Goal: Information Seeking & Learning: Learn about a topic

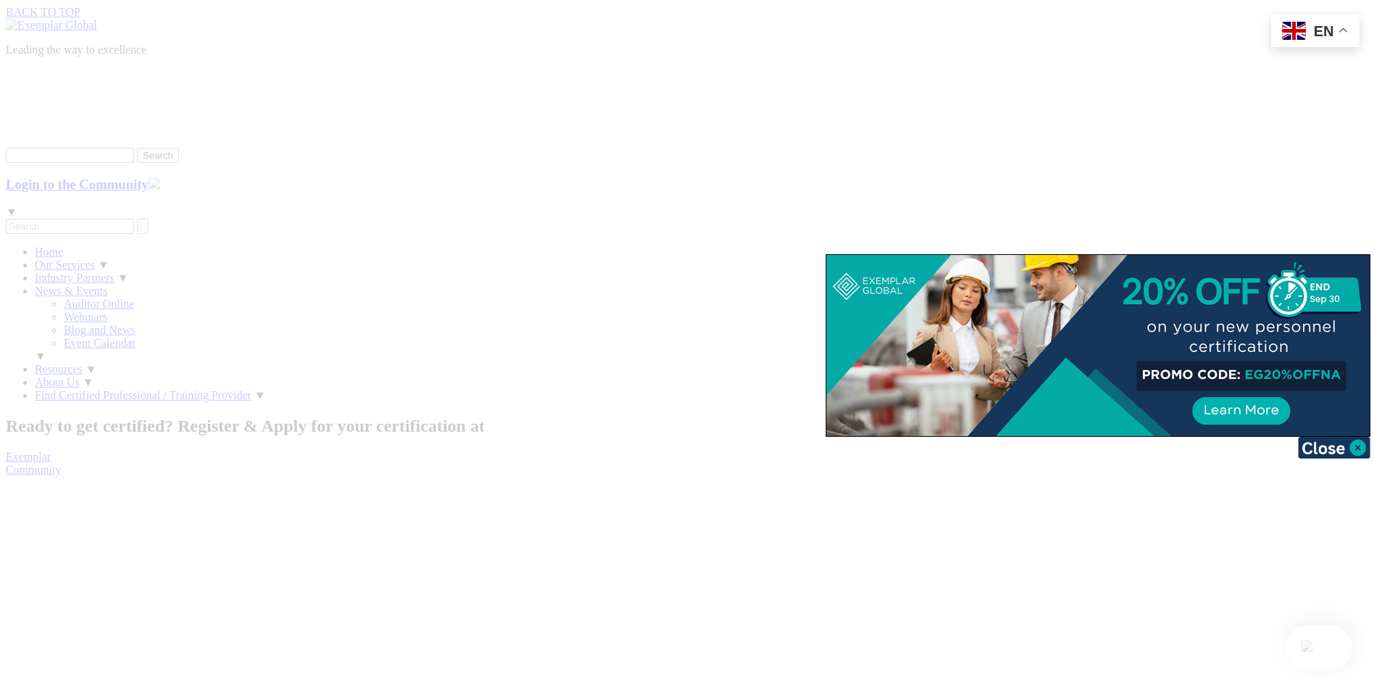
click at [1224, 87] on div at bounding box center [687, 345] width 1374 height 691
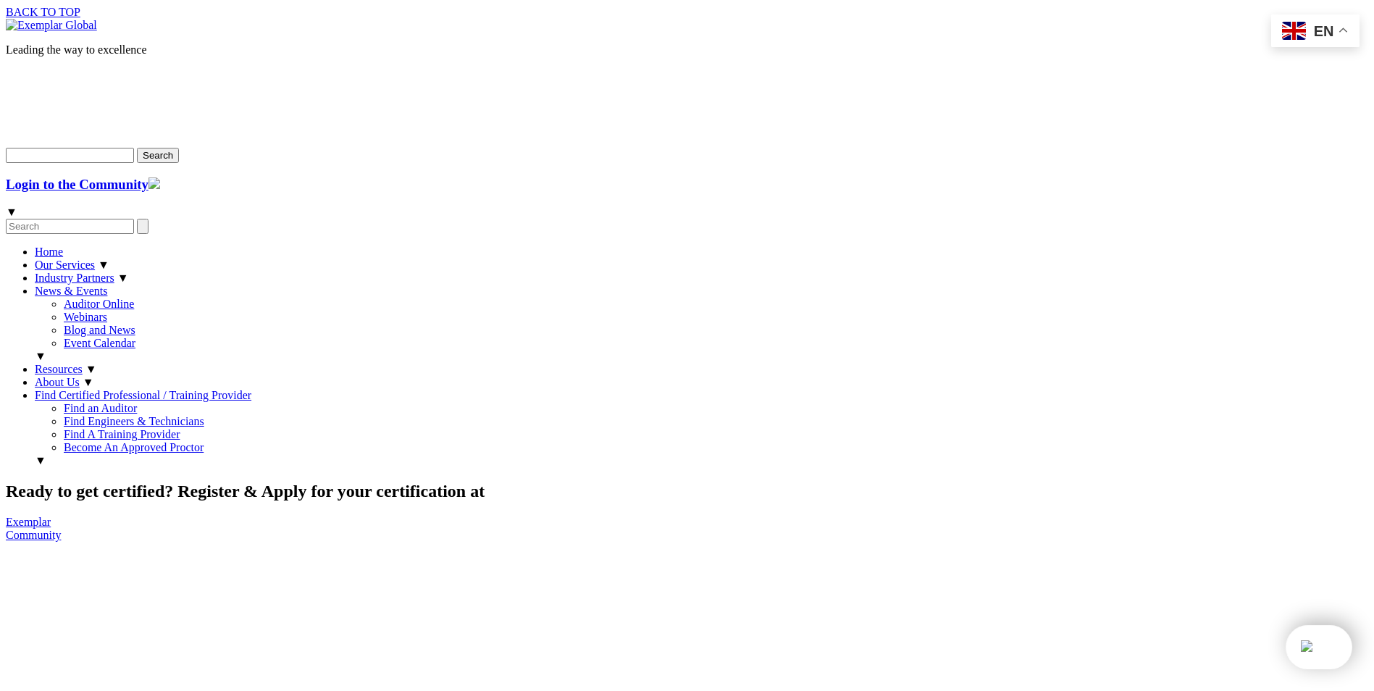
click at [251, 389] on link "Find Certified Professional / Training Provider" at bounding box center [143, 395] width 216 height 12
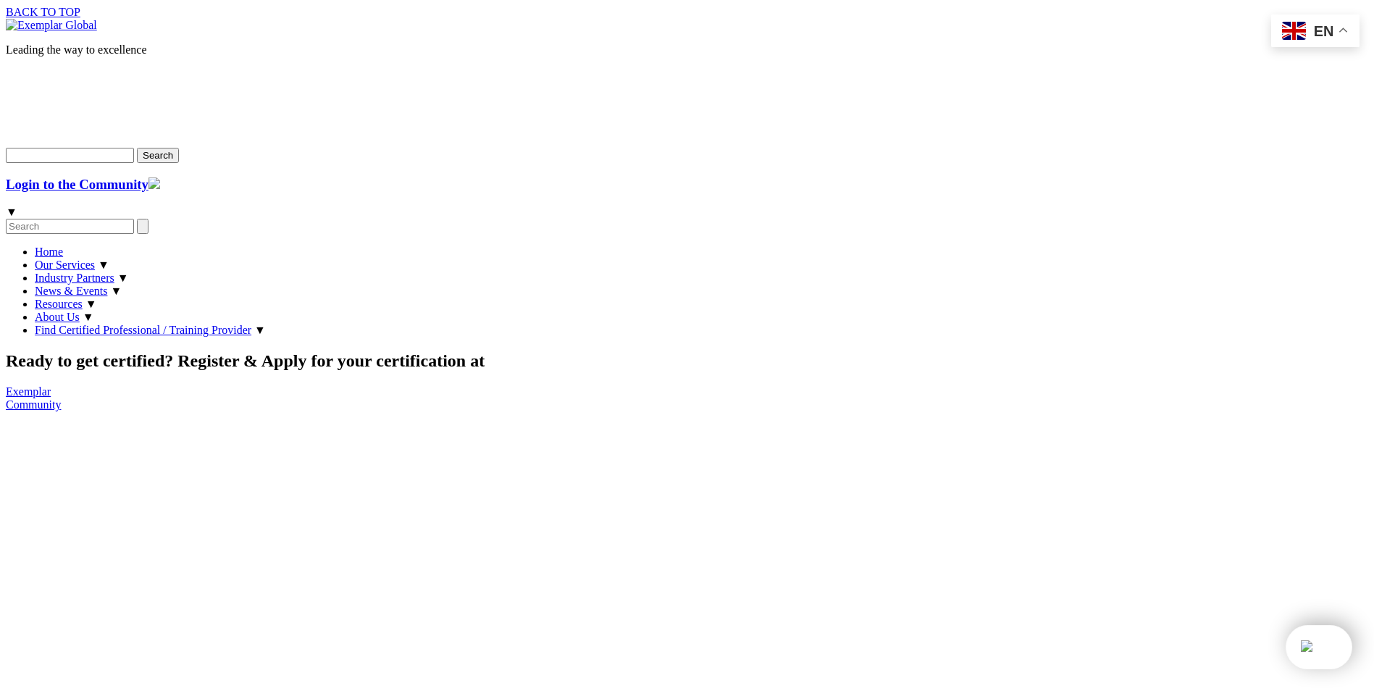
click at [107, 285] on link "News & Events" at bounding box center [71, 291] width 72 height 12
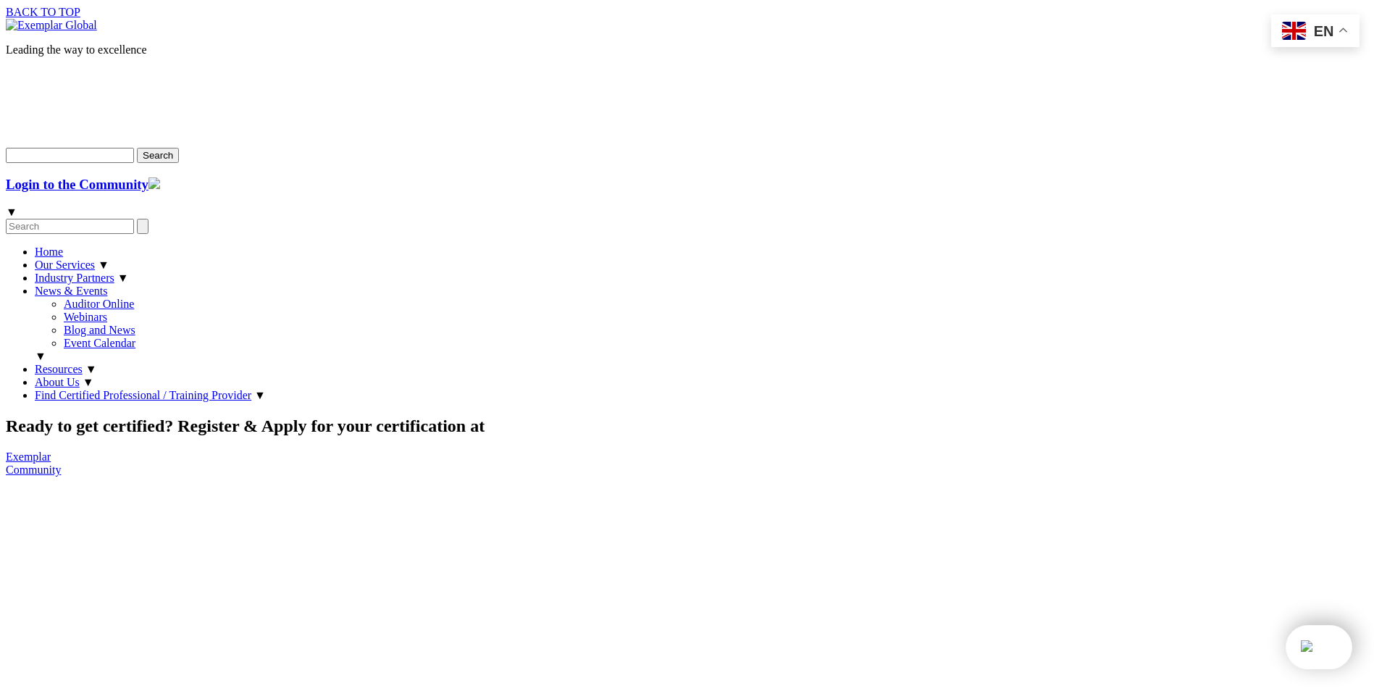
click at [107, 311] on link "Webinars" at bounding box center [85, 317] width 43 height 12
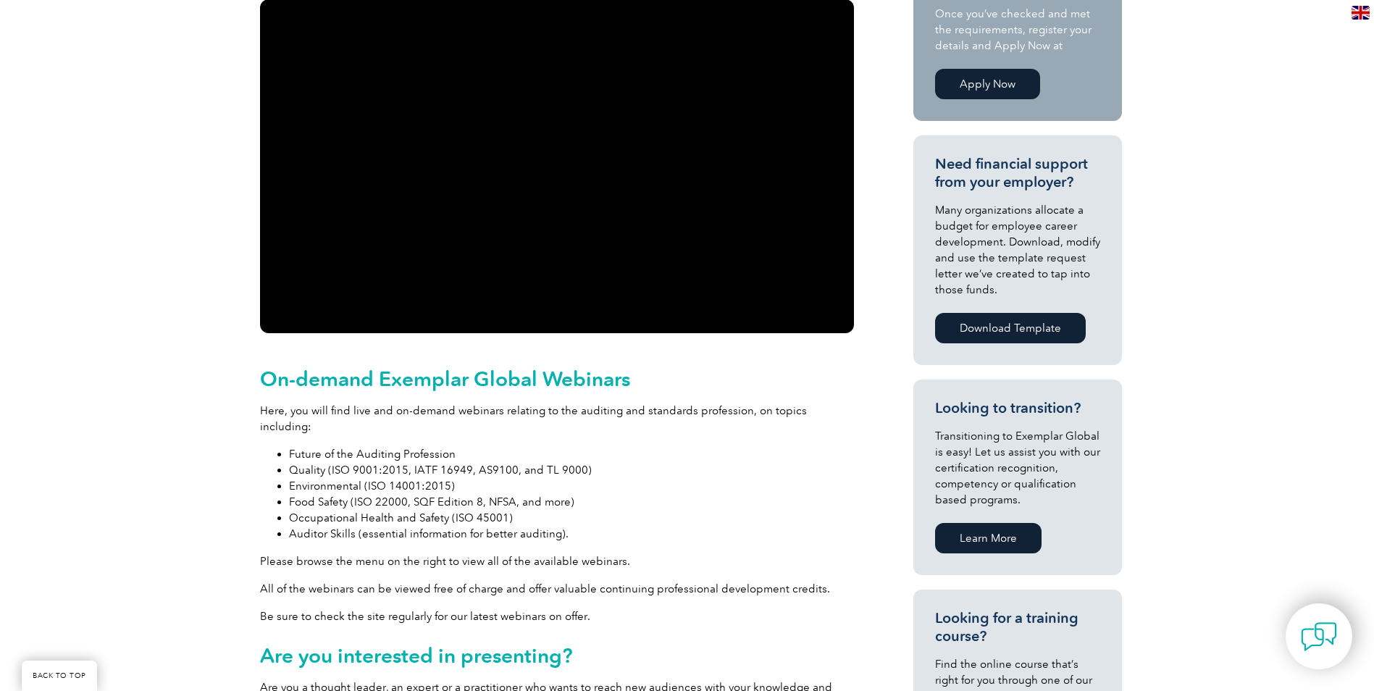
scroll to position [72, 0]
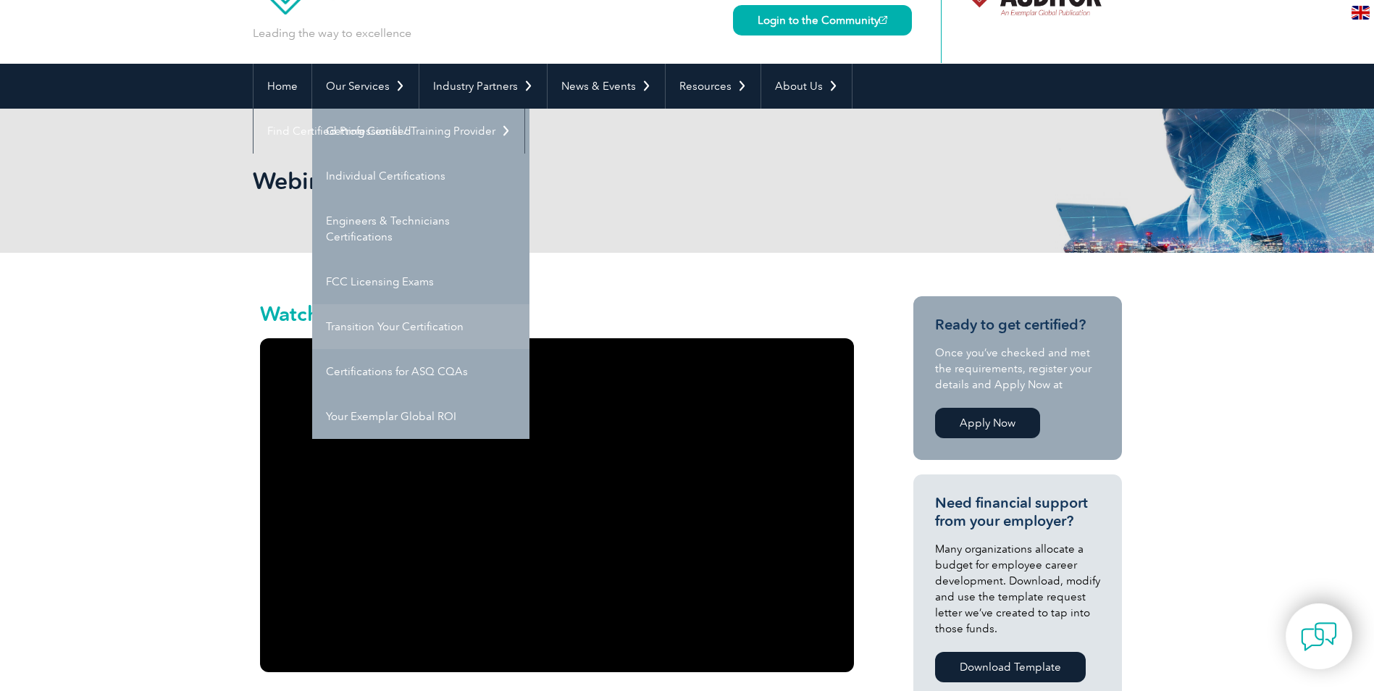
click at [403, 316] on link "Transition Your Certification" at bounding box center [420, 326] width 217 height 45
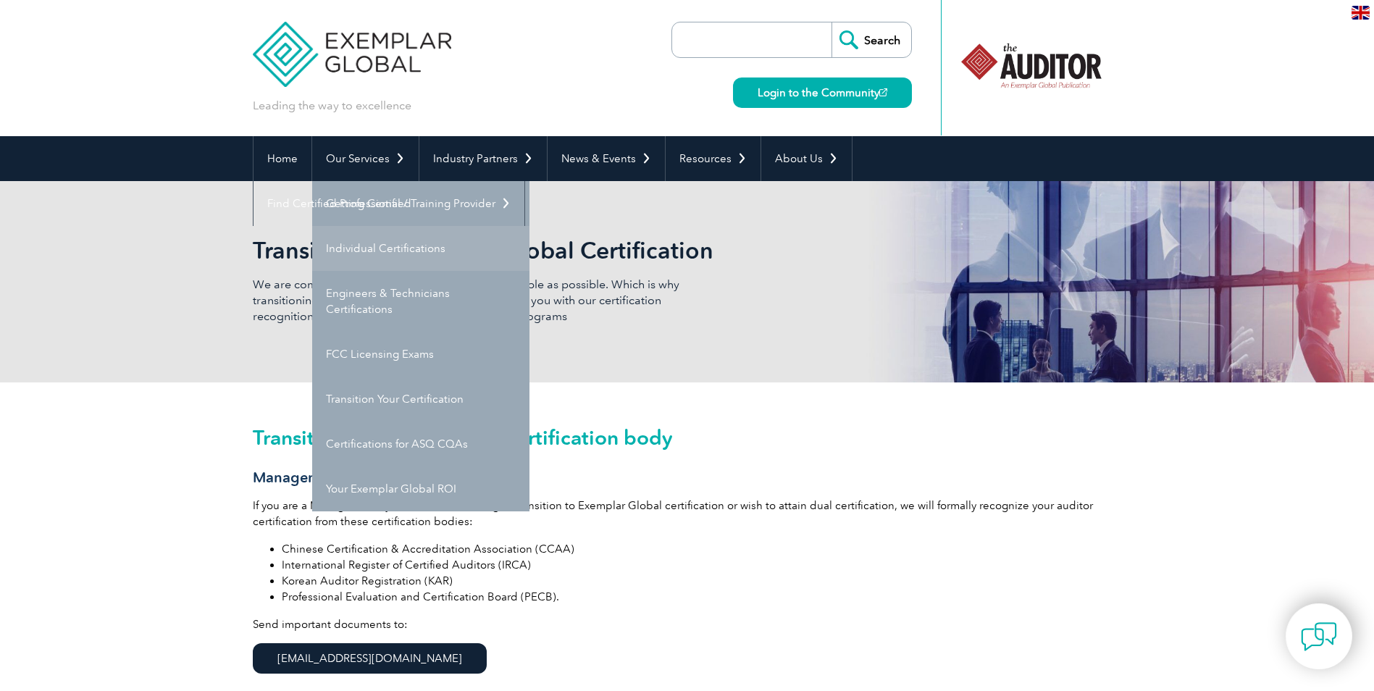
click at [368, 247] on link "Individual Certifications" at bounding box center [420, 248] width 217 height 45
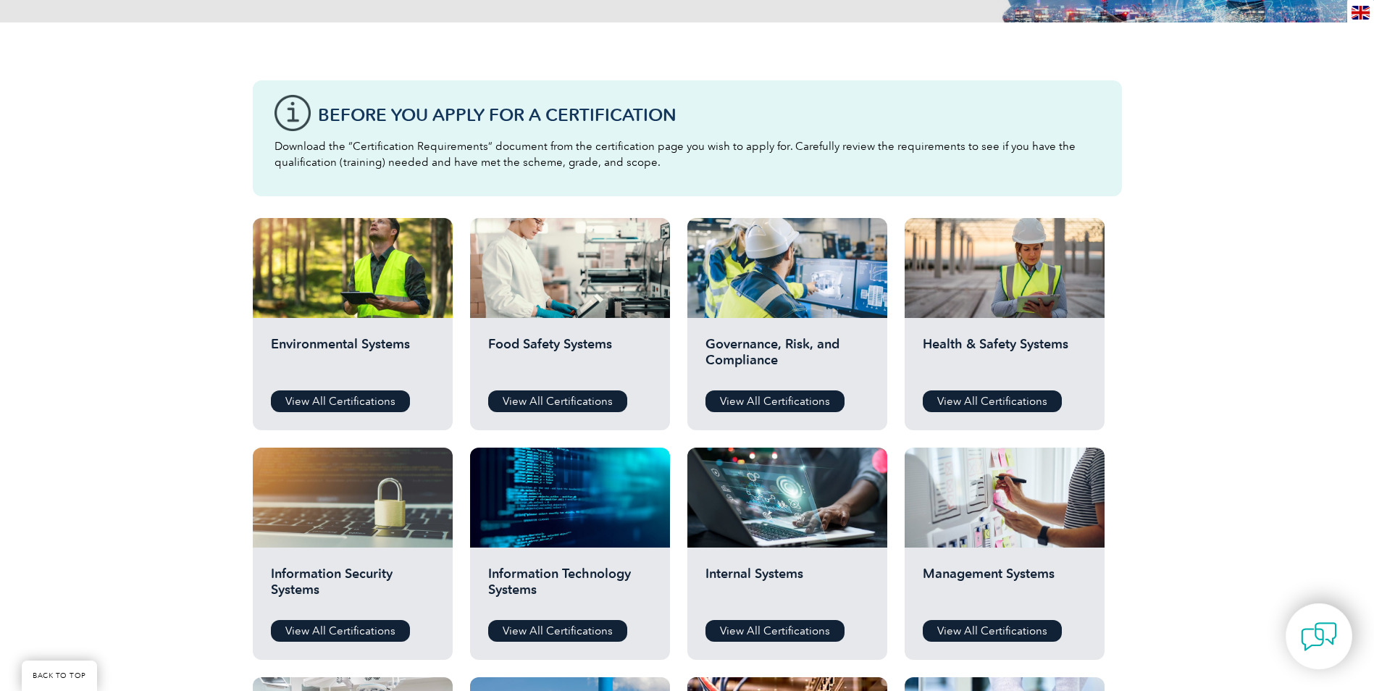
scroll to position [290, 0]
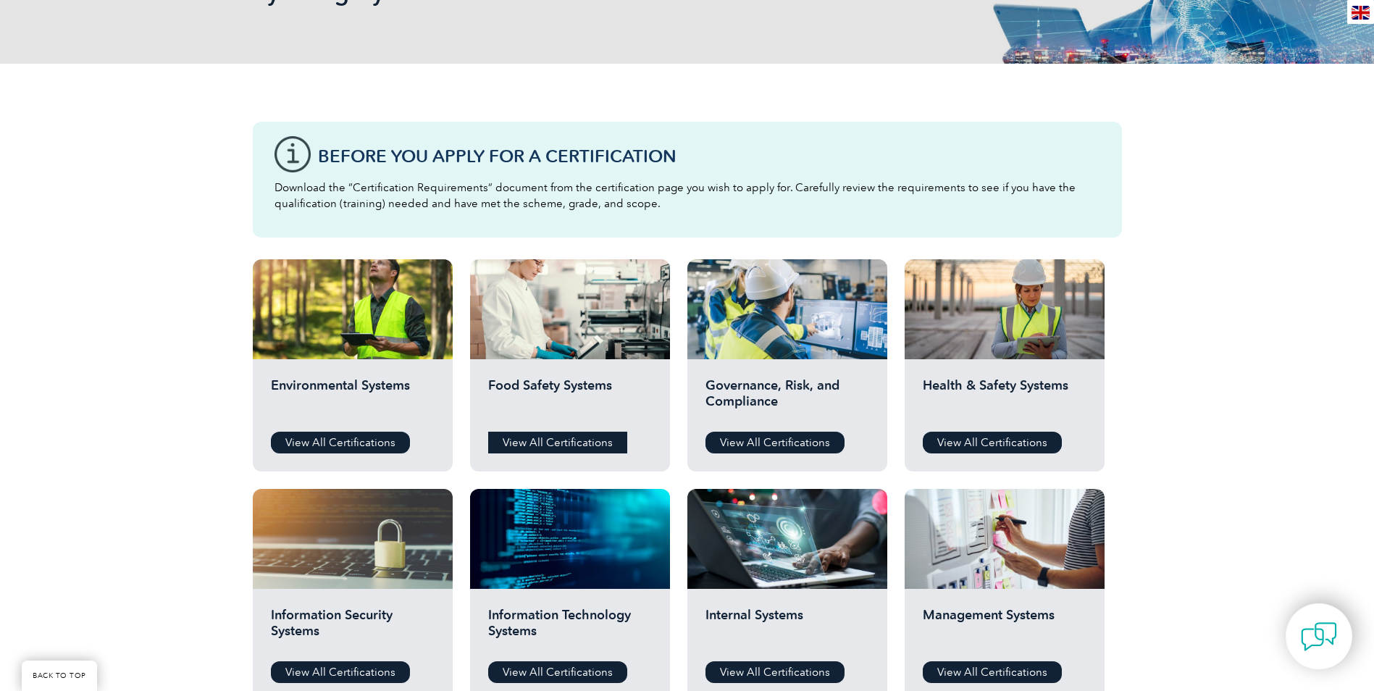
click at [575, 442] on link "View All Certifications" at bounding box center [557, 443] width 139 height 22
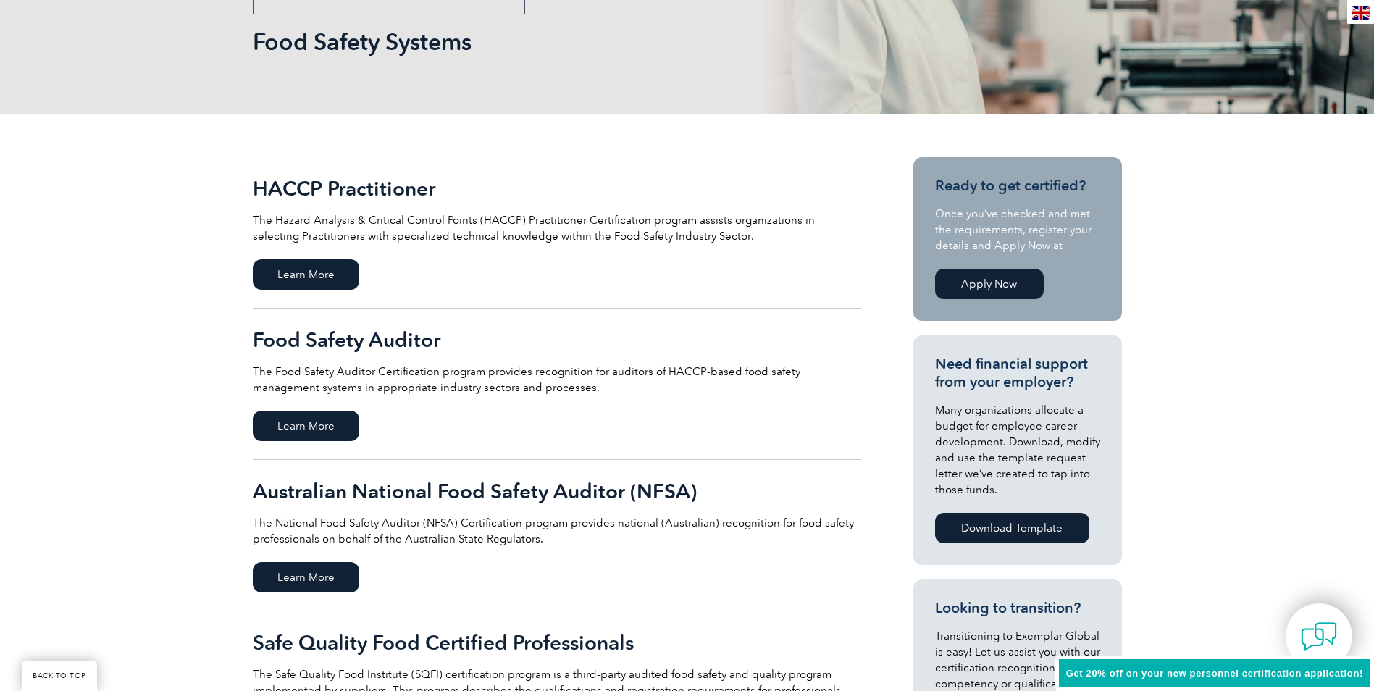
scroll to position [217, 0]
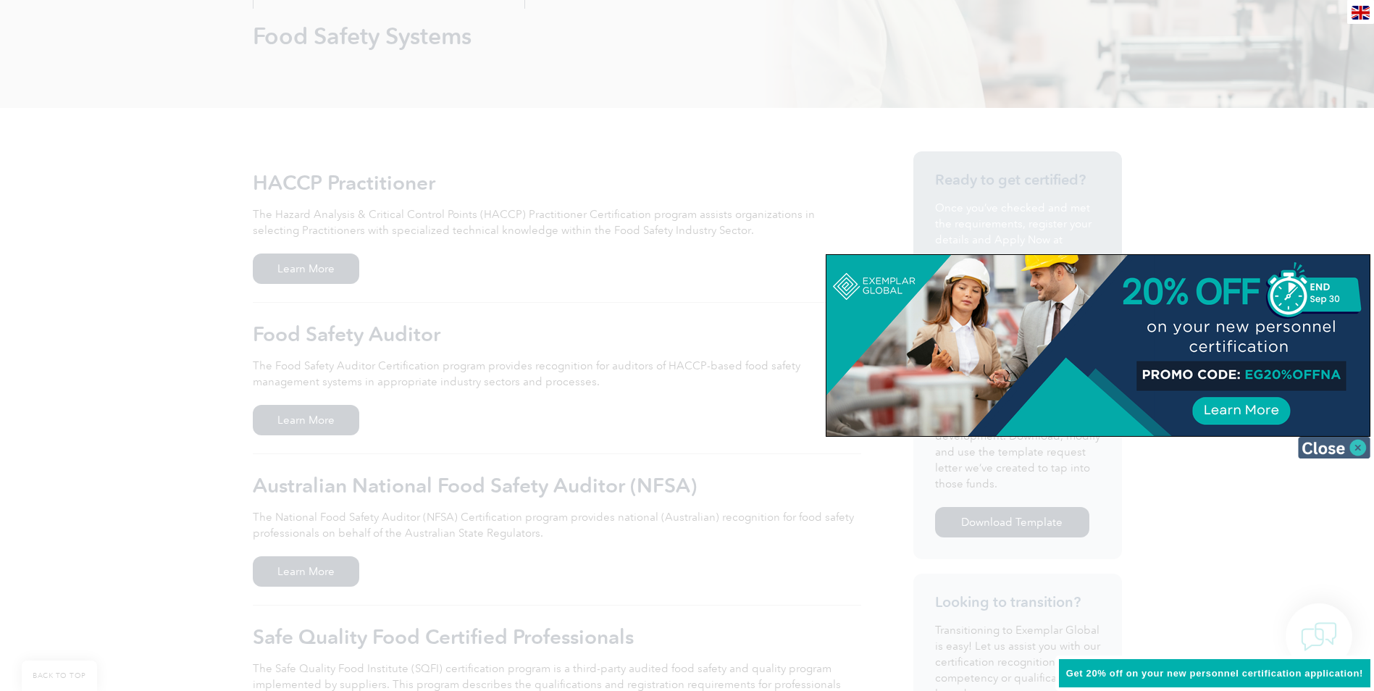
click at [1356, 450] on img at bounding box center [1334, 448] width 72 height 22
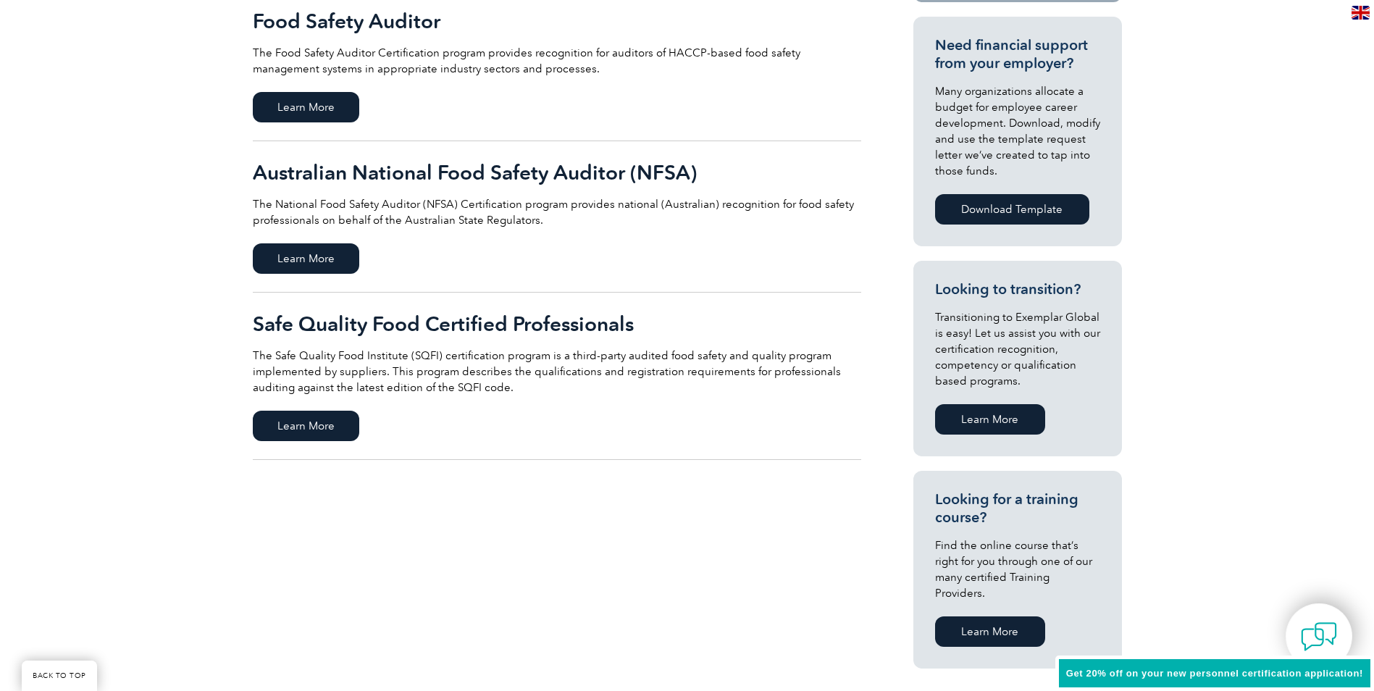
scroll to position [579, 0]
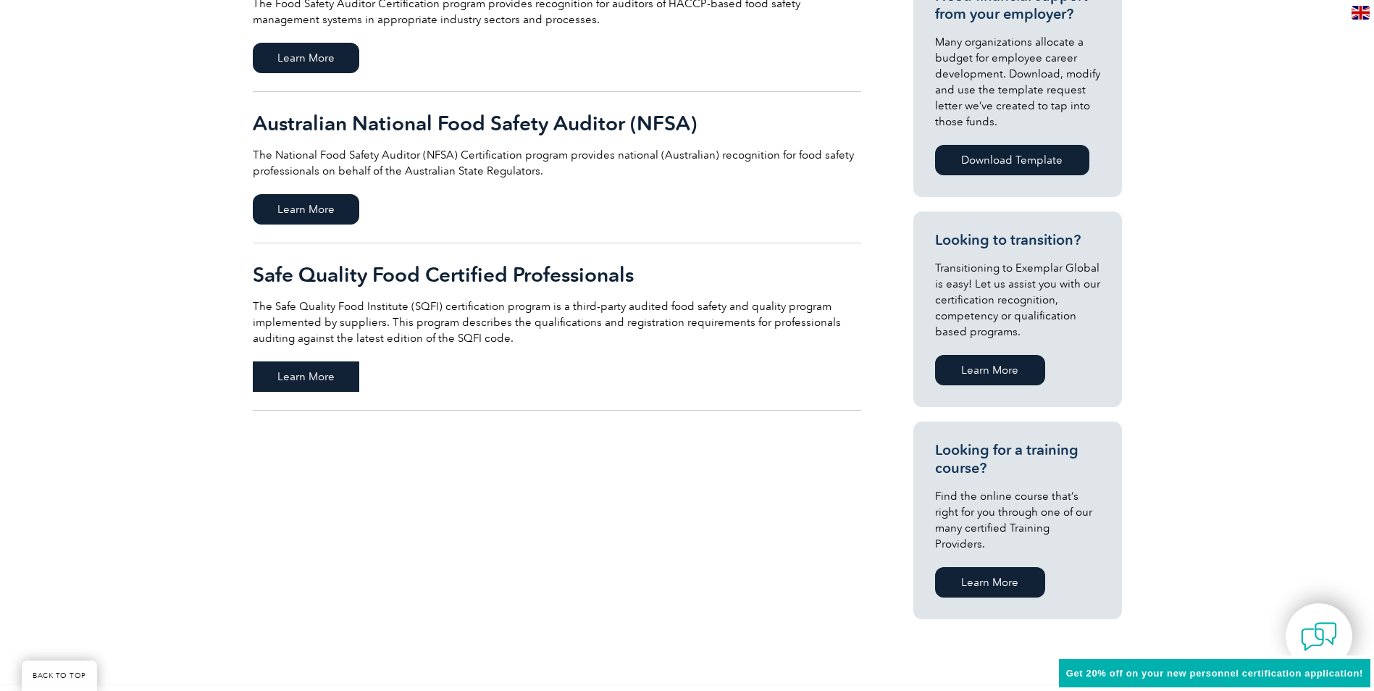
click at [291, 376] on span "Learn More" at bounding box center [306, 376] width 106 height 30
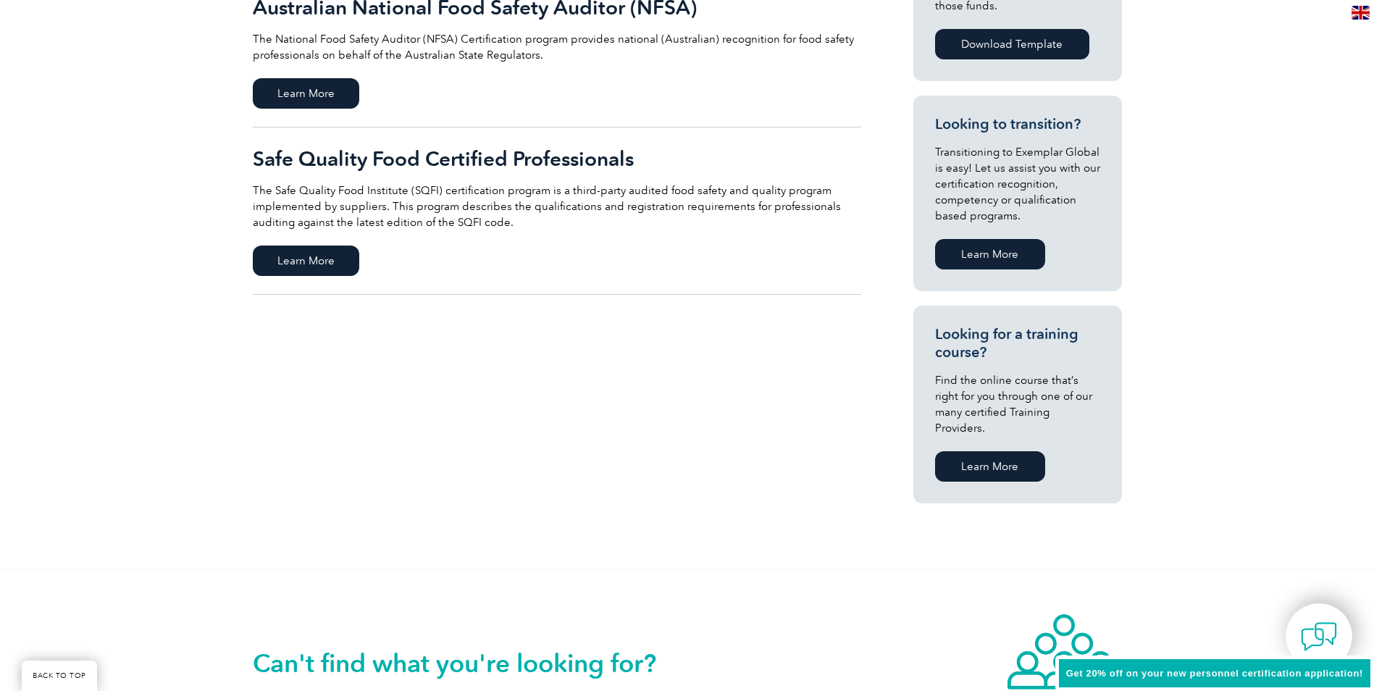
scroll to position [724, 0]
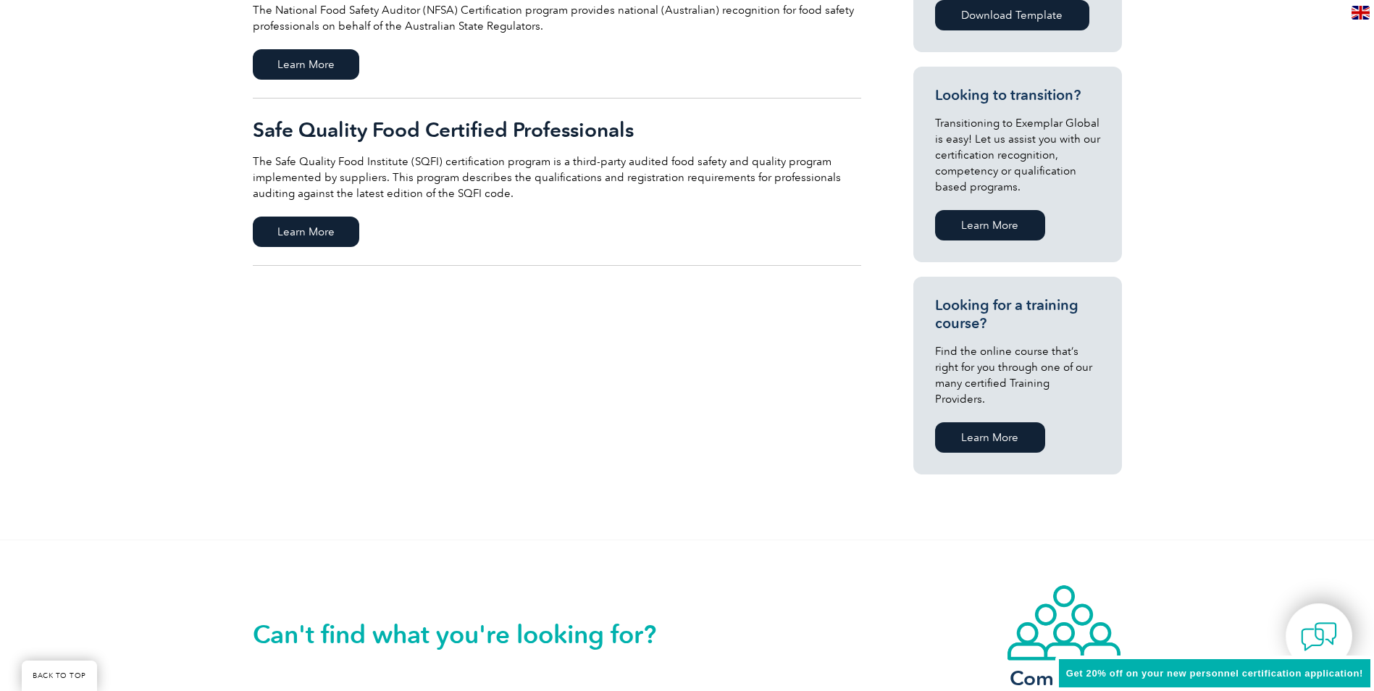
click at [1002, 425] on link "Learn More" at bounding box center [990, 437] width 110 height 30
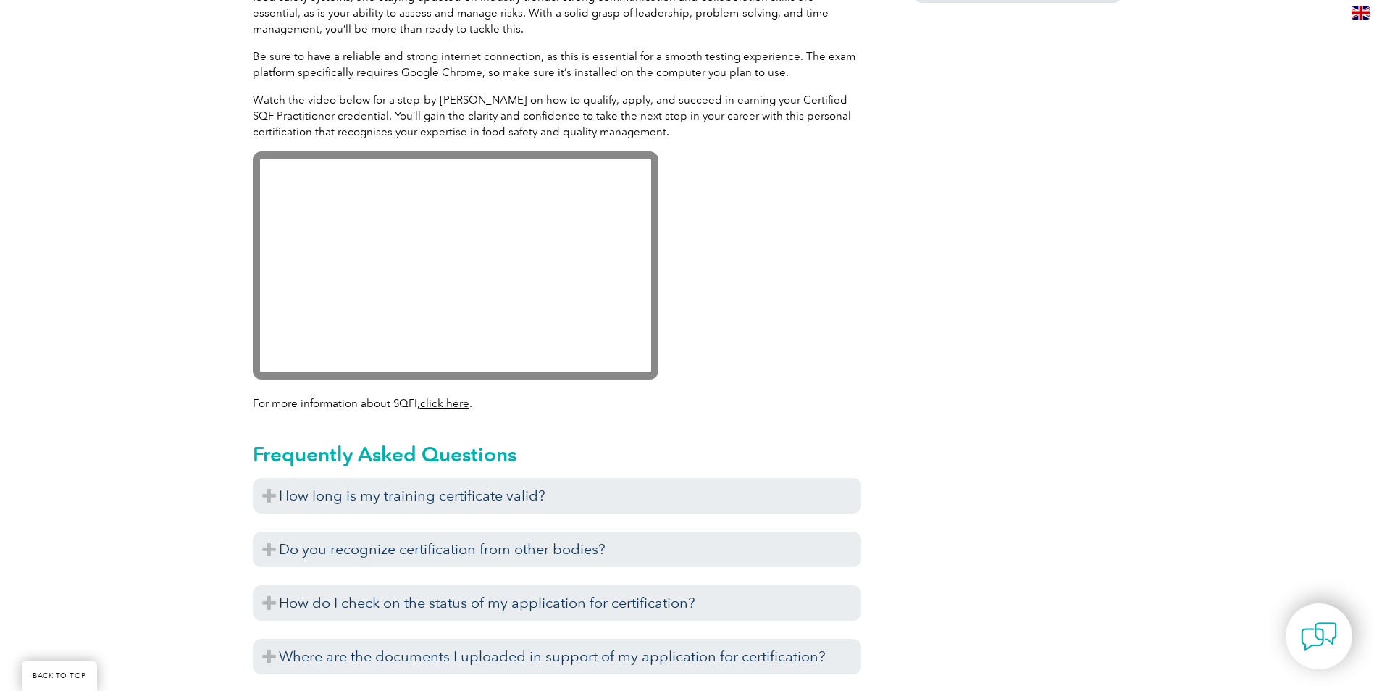
scroll to position [1412, 0]
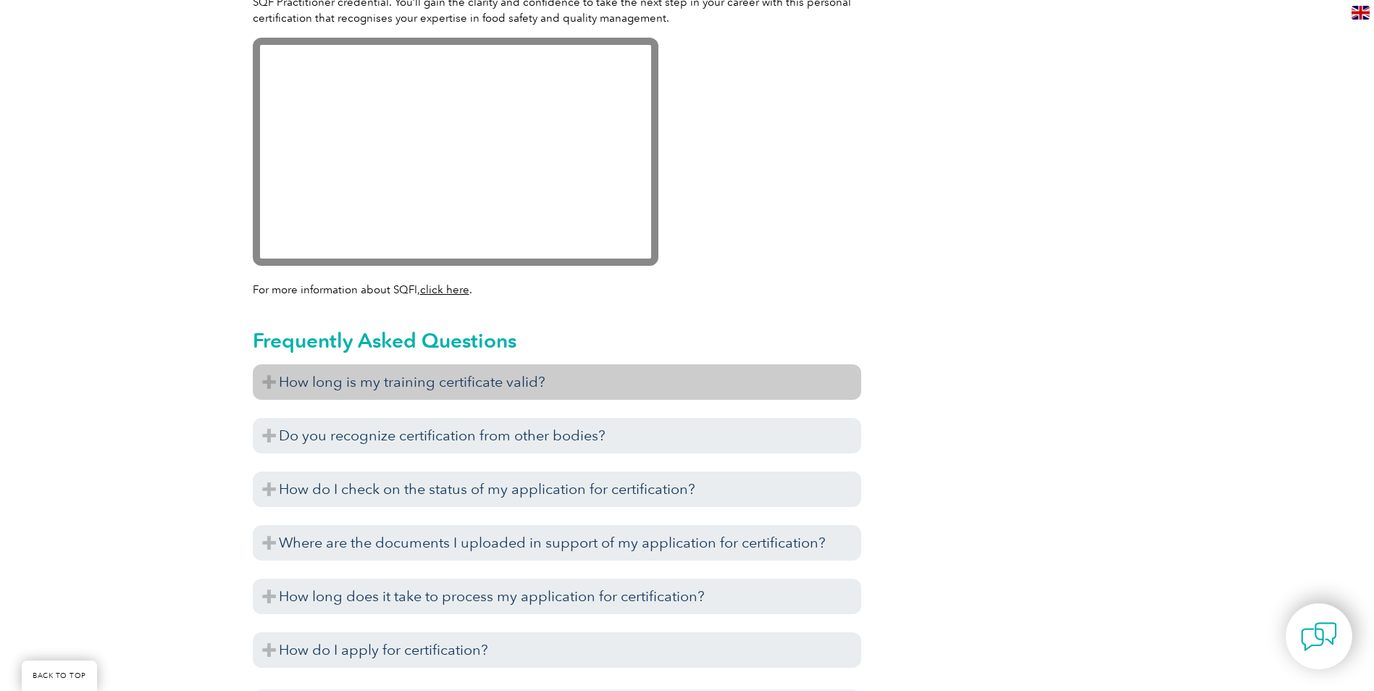
click at [279, 377] on h3 "How long is my training certificate valid?" at bounding box center [557, 381] width 608 height 35
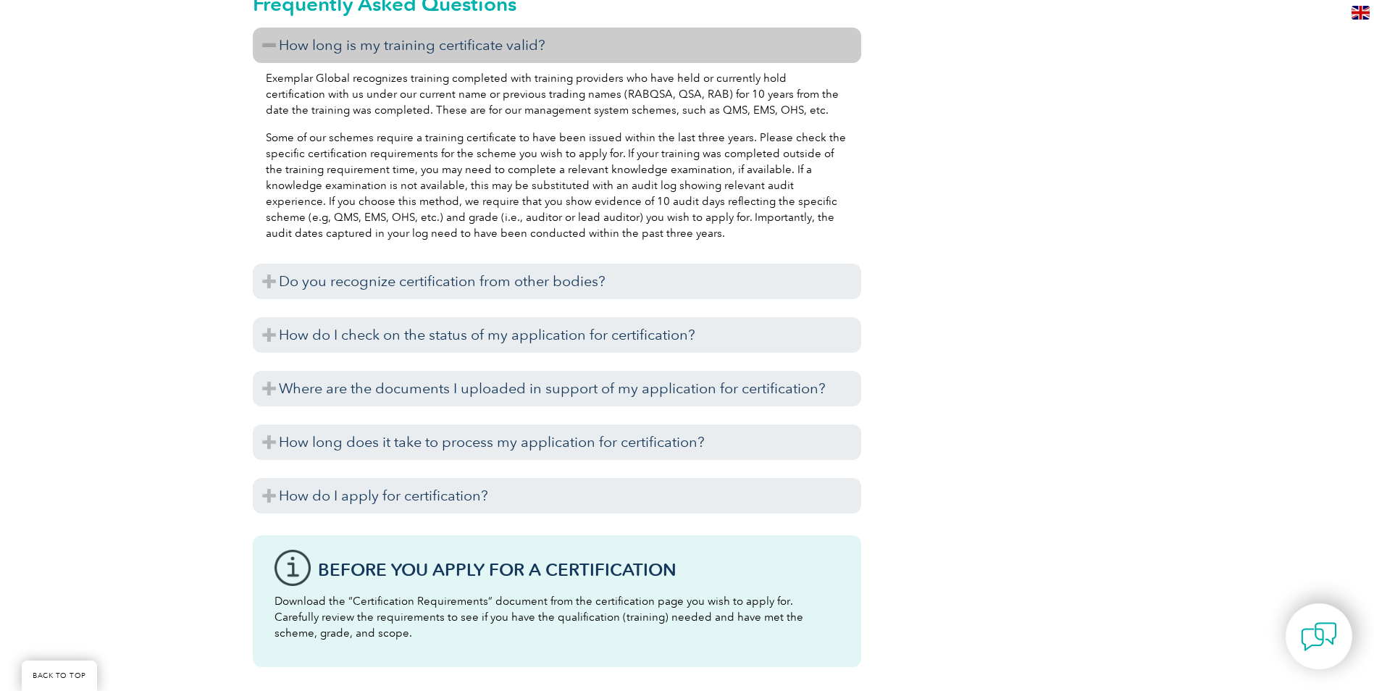
scroll to position [1774, 0]
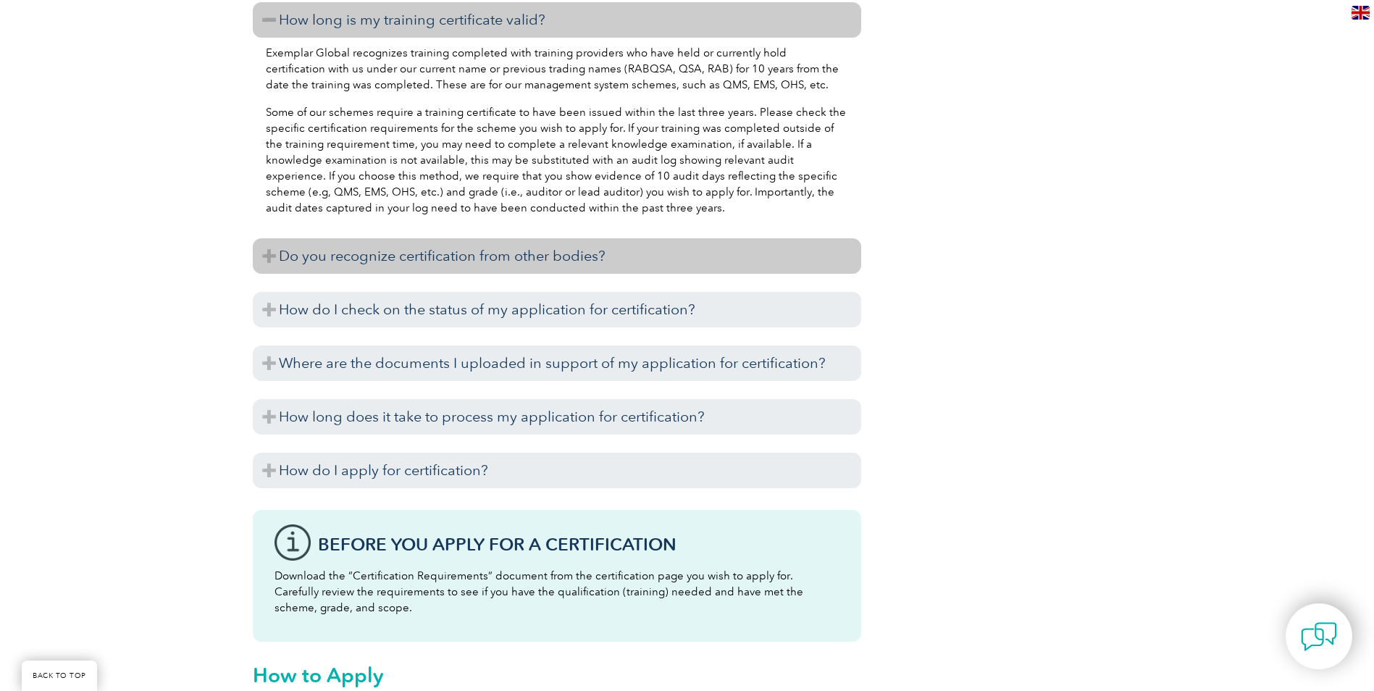
click at [267, 253] on h3 "Do you recognize certification from other bodies?" at bounding box center [557, 255] width 608 height 35
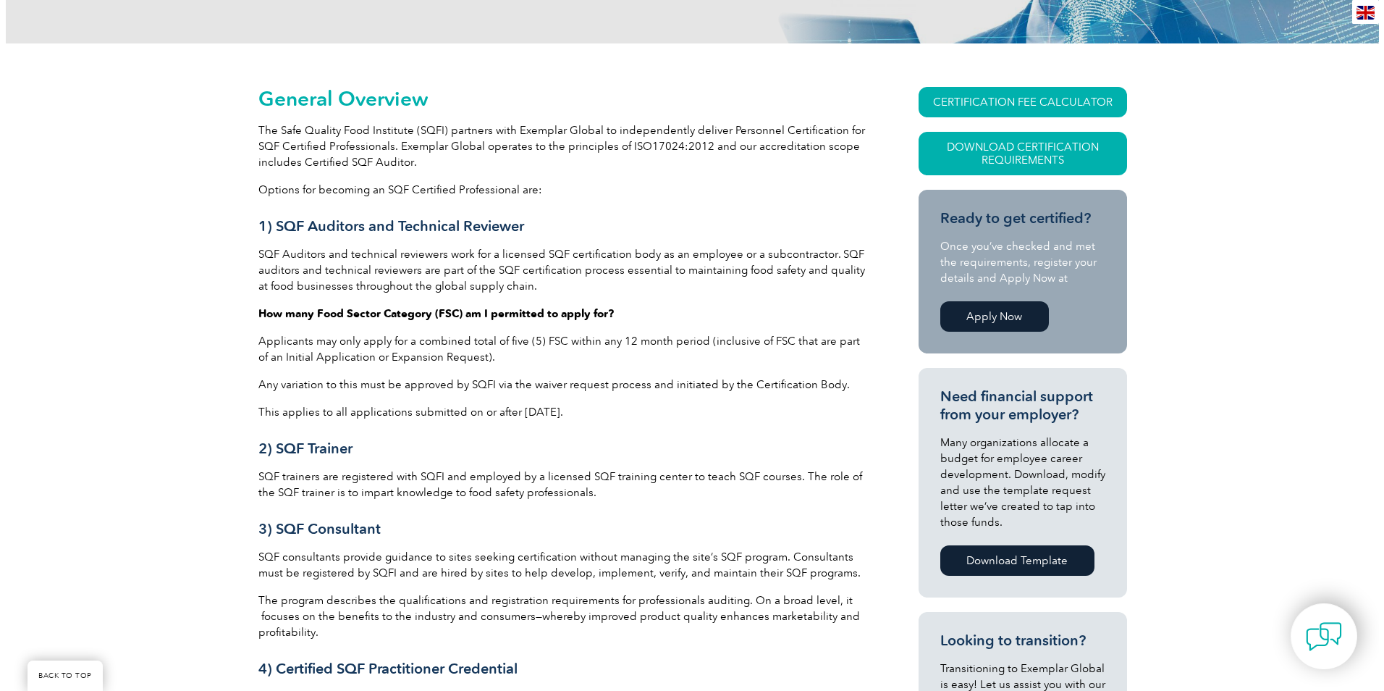
scroll to position [149, 0]
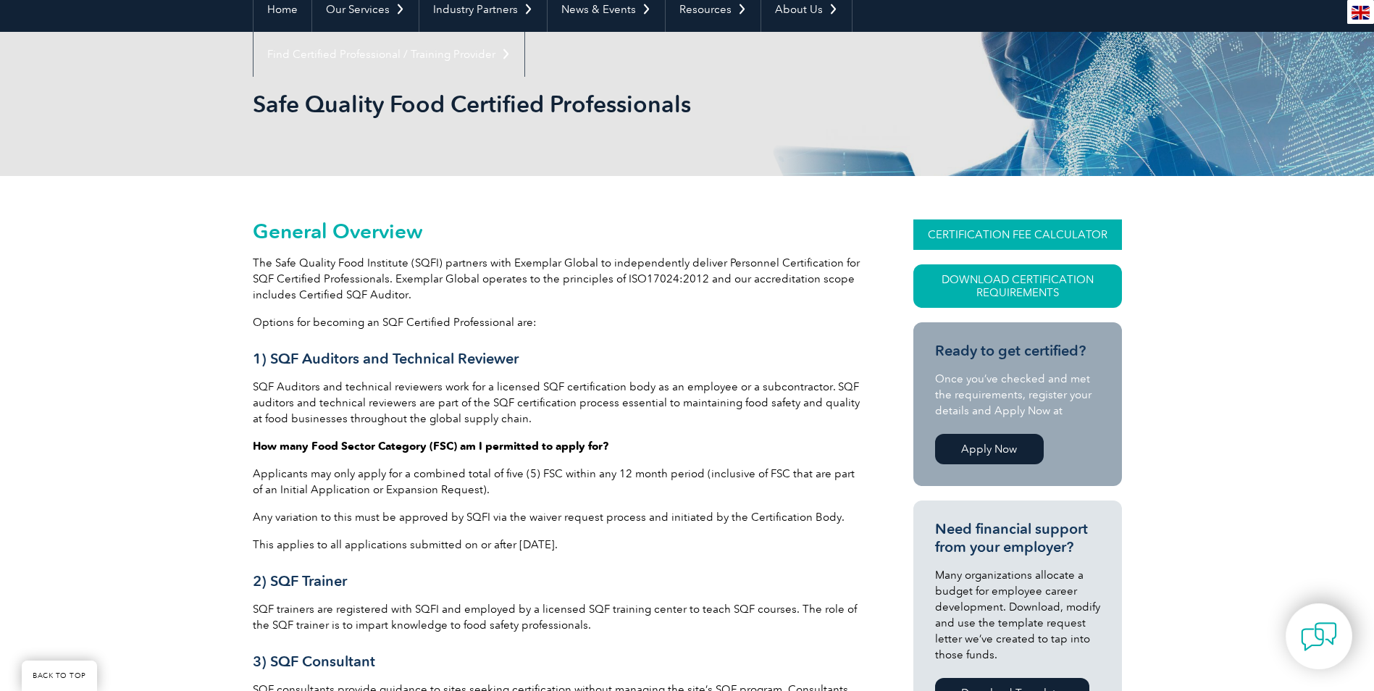
click at [1040, 237] on link "CERTIFICATION FEE CALCULATOR" at bounding box center [1017, 234] width 209 height 30
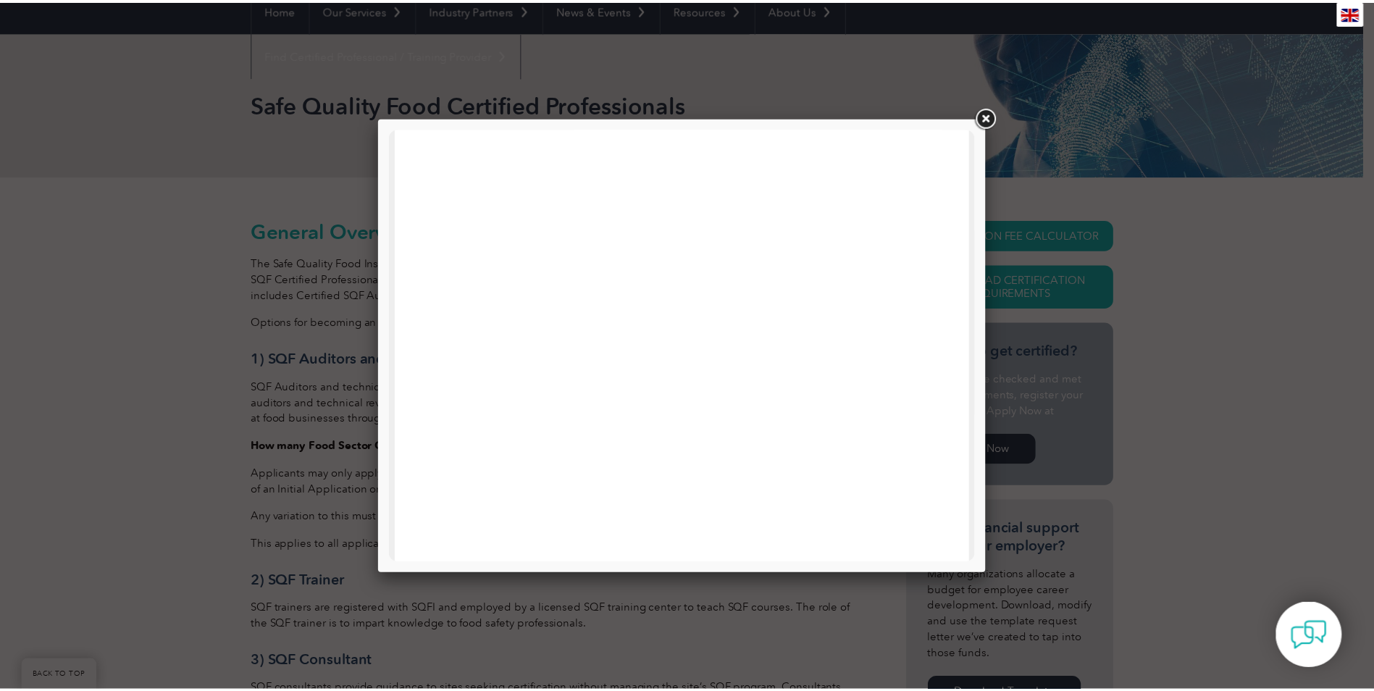
scroll to position [691, 0]
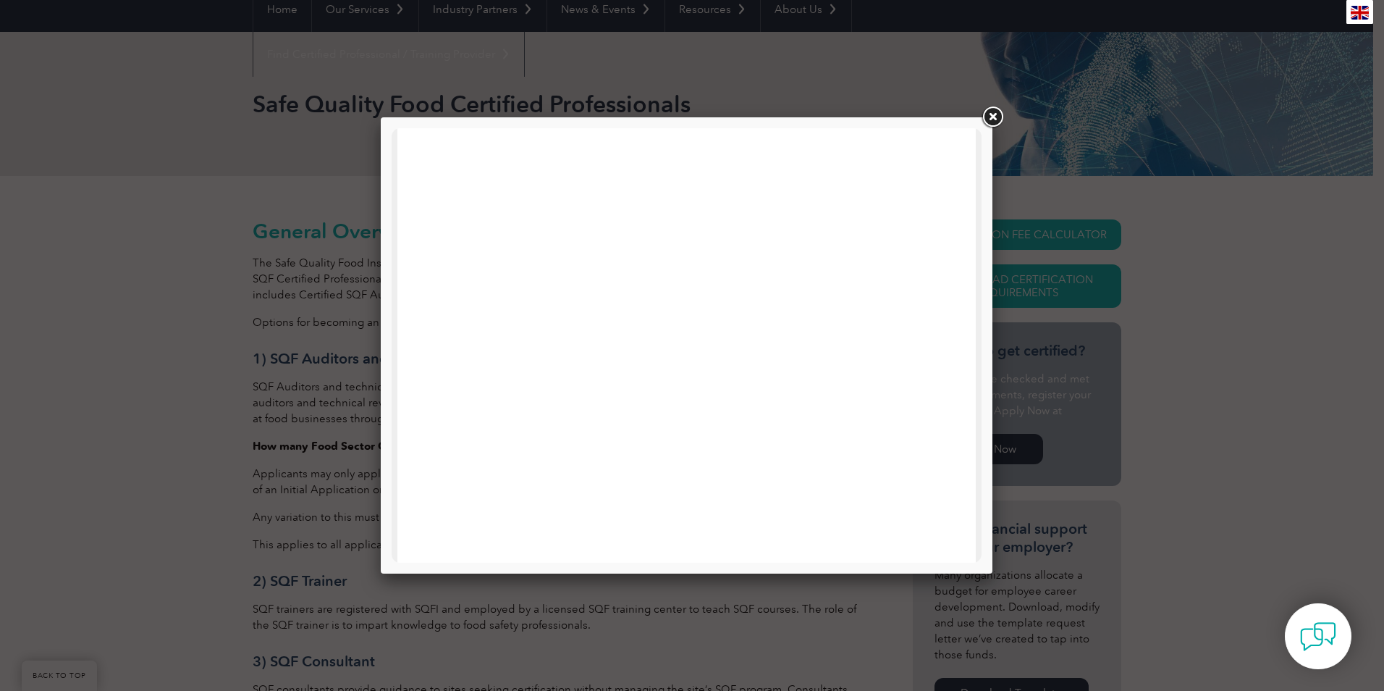
click at [988, 106] on link at bounding box center [993, 117] width 26 height 26
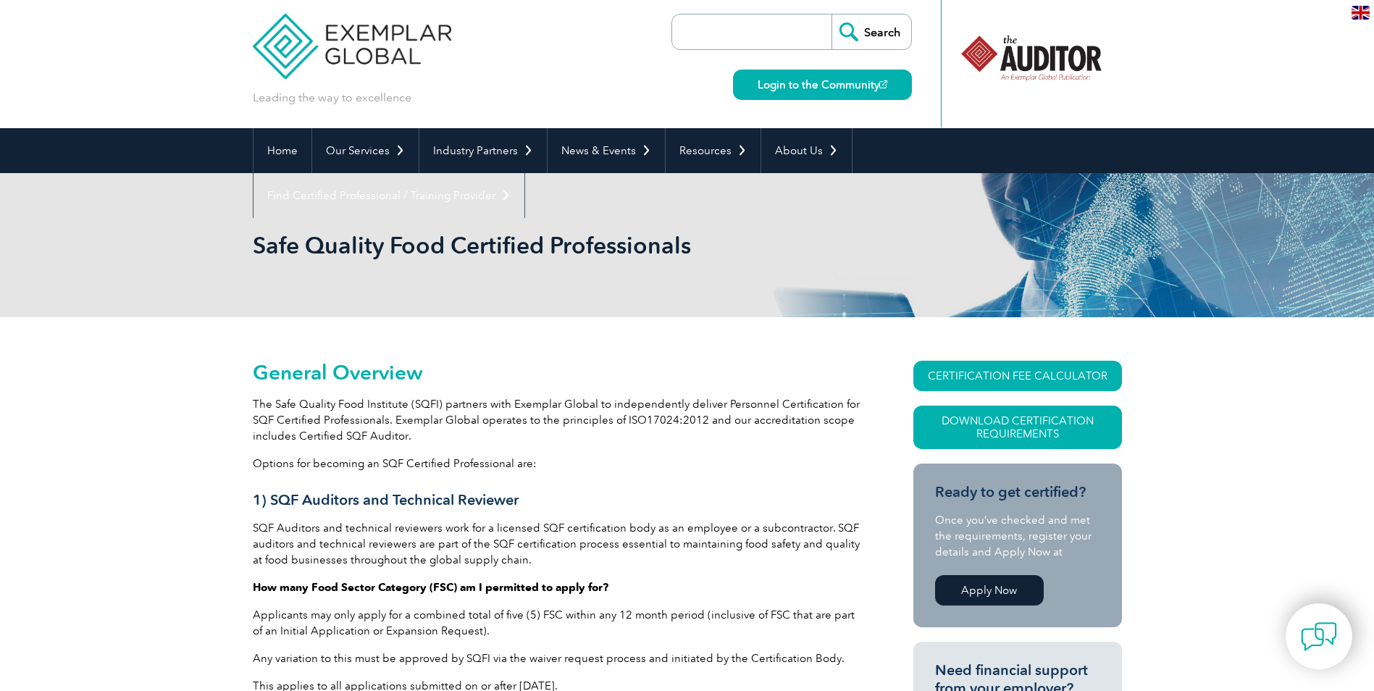
scroll to position [0, 0]
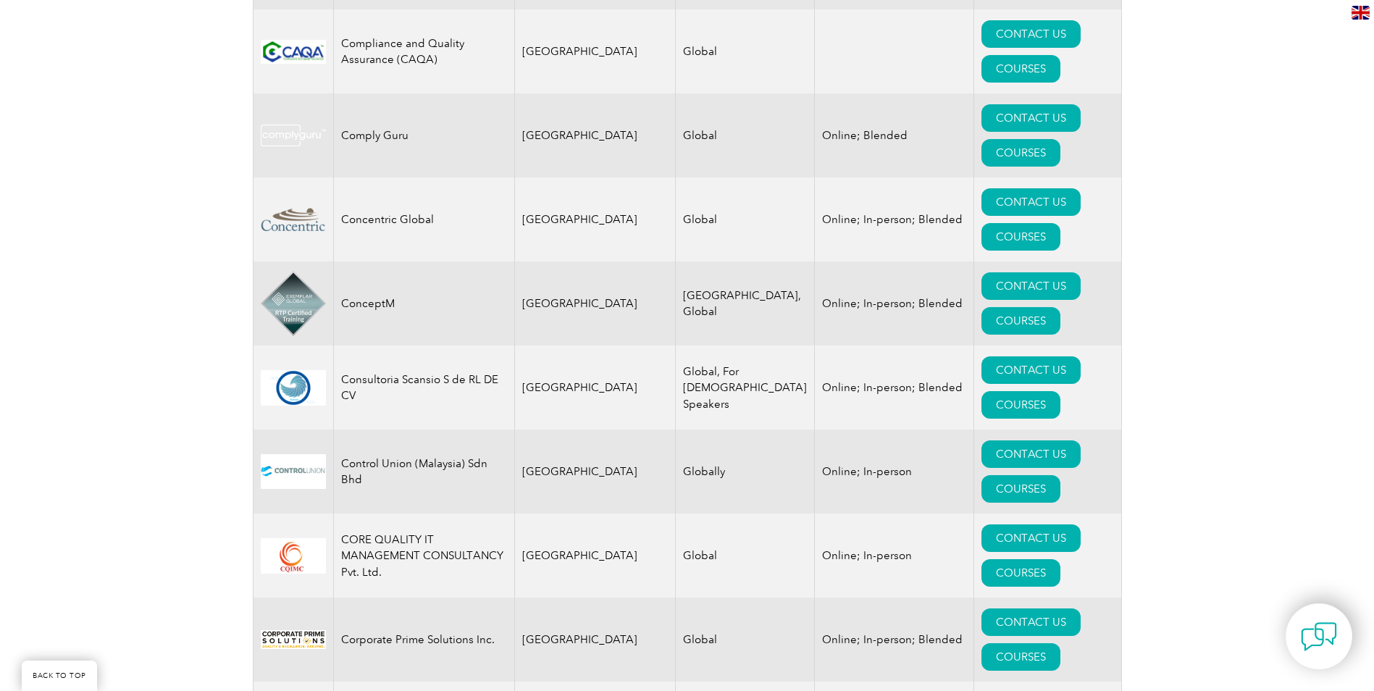
scroll to position [4924, 0]
